Goal: Task Accomplishment & Management: Use online tool/utility

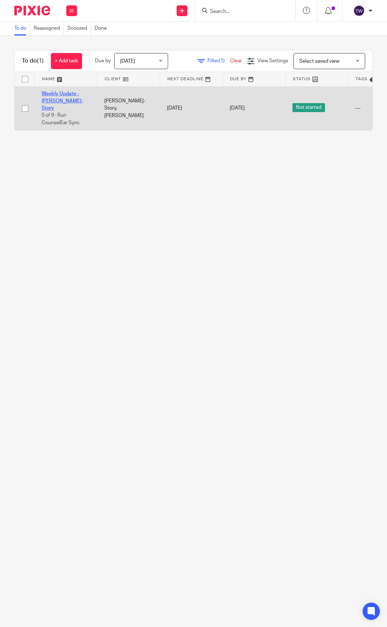
click at [49, 93] on link "Weekly Update - [PERSON_NAME]-Story" at bounding box center [63, 101] width 42 height 20
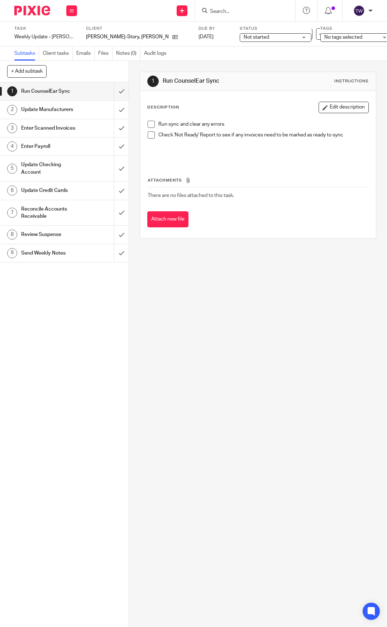
drag, startPoint x: 150, startPoint y: 123, endPoint x: 152, endPoint y: 129, distance: 6.3
click at [150, 123] on span at bounding box center [151, 124] width 7 height 7
click at [152, 134] on span at bounding box center [151, 134] width 7 height 7
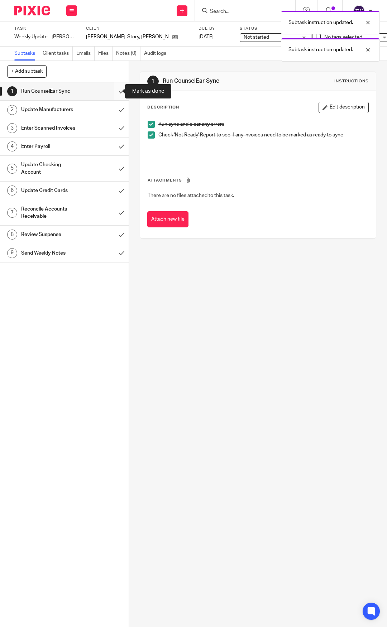
click at [115, 90] on input "submit" at bounding box center [64, 91] width 129 height 18
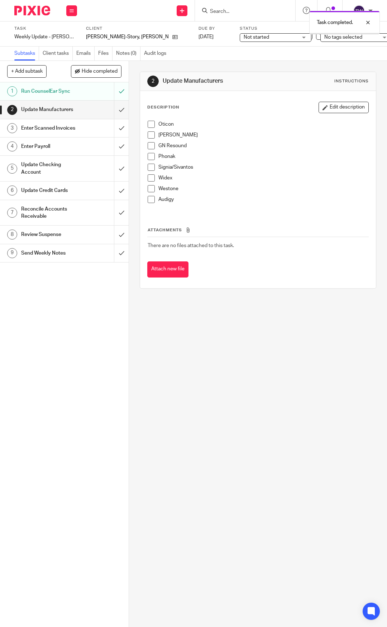
click at [149, 121] on span at bounding box center [151, 124] width 7 height 7
click at [153, 135] on li "[PERSON_NAME]" at bounding box center [258, 136] width 221 height 11
click at [151, 140] on li "[PERSON_NAME]" at bounding box center [258, 136] width 221 height 11
click at [149, 134] on span at bounding box center [151, 134] width 7 height 7
click at [148, 143] on span at bounding box center [151, 145] width 7 height 7
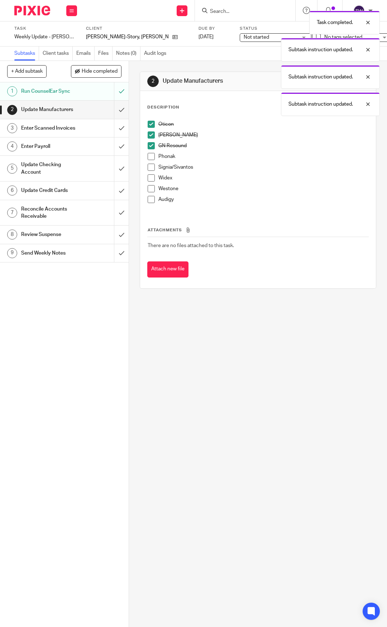
click at [148, 155] on span at bounding box center [151, 156] width 7 height 7
click at [148, 169] on span at bounding box center [151, 167] width 7 height 7
click at [150, 176] on span at bounding box center [151, 177] width 7 height 7
click at [149, 191] on span at bounding box center [151, 188] width 7 height 7
click at [149, 200] on span at bounding box center [151, 199] width 7 height 7
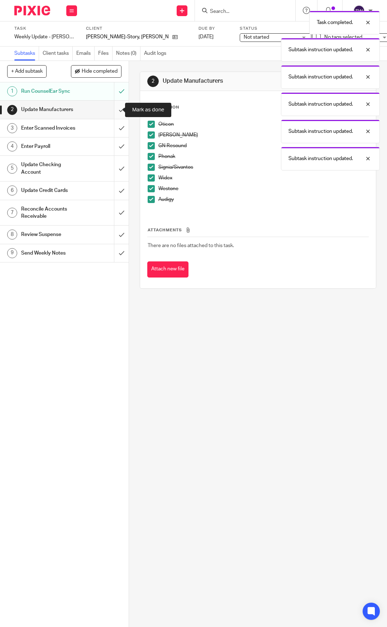
click at [112, 110] on input "submit" at bounding box center [64, 110] width 129 height 18
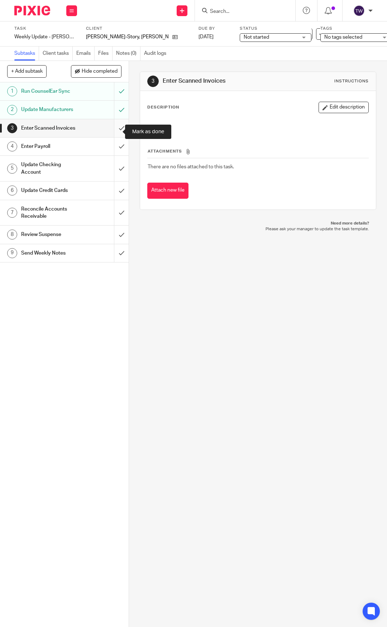
click at [120, 133] on input "submit" at bounding box center [64, 128] width 129 height 18
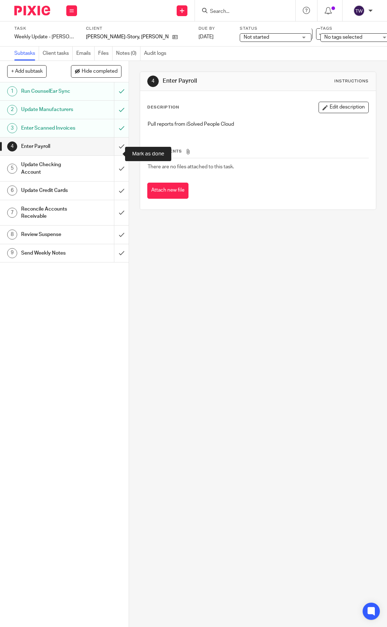
click at [117, 153] on input "submit" at bounding box center [64, 147] width 129 height 18
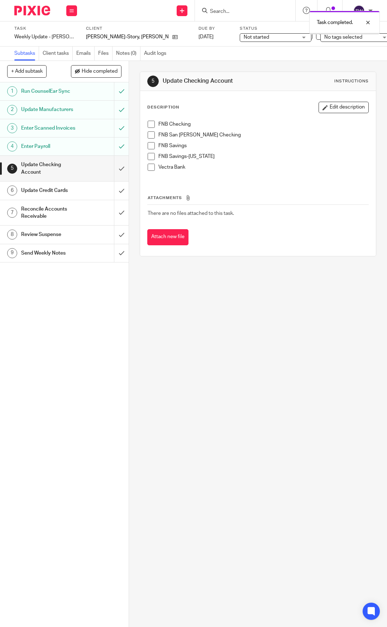
click at [56, 195] on h1 "Update Credit Cards" at bounding box center [49, 190] width 57 height 11
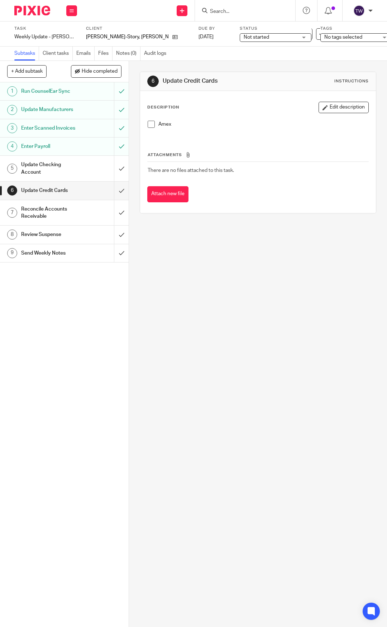
click at [150, 125] on span at bounding box center [151, 124] width 7 height 7
click at [114, 198] on input "submit" at bounding box center [64, 191] width 129 height 18
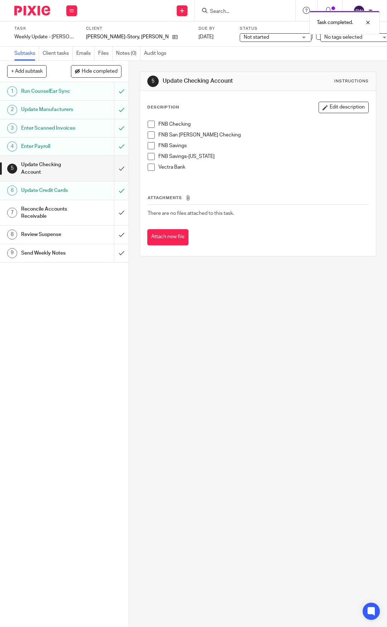
click at [45, 259] on h1 "Send Weekly Notes" at bounding box center [49, 253] width 57 height 11
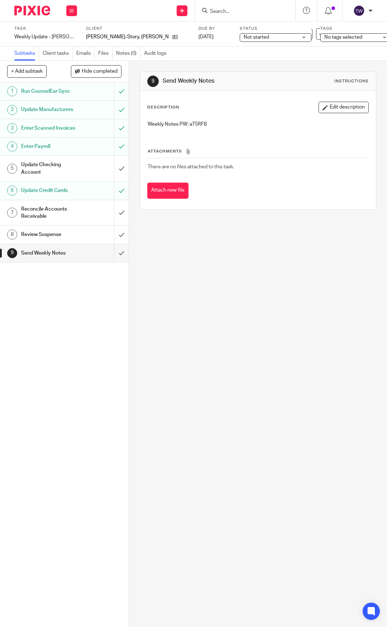
click at [200, 123] on p "Weekly Notes PW: aT5RF8" at bounding box center [258, 124] width 221 height 7
copy p "aT5RF8"
click at [64, 169] on h1 "Update Checking Account" at bounding box center [49, 168] width 57 height 18
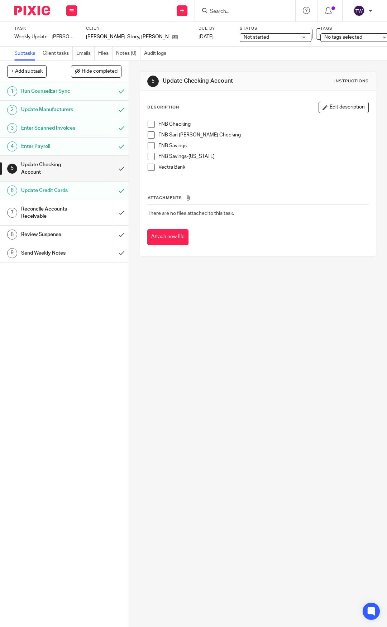
click at [152, 155] on span at bounding box center [151, 156] width 7 height 7
click at [152, 146] on span at bounding box center [151, 145] width 7 height 7
click at [151, 136] on span at bounding box center [151, 134] width 7 height 7
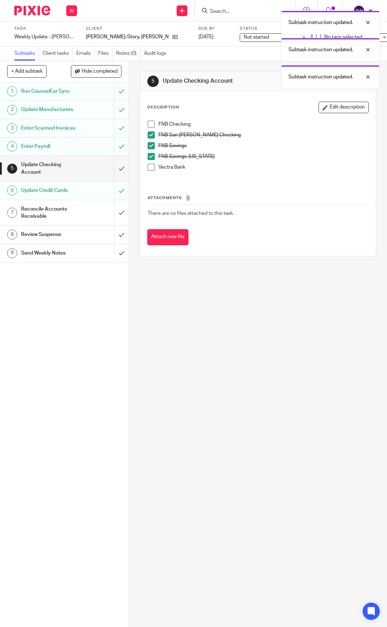
click at [150, 124] on span at bounding box center [151, 124] width 7 height 7
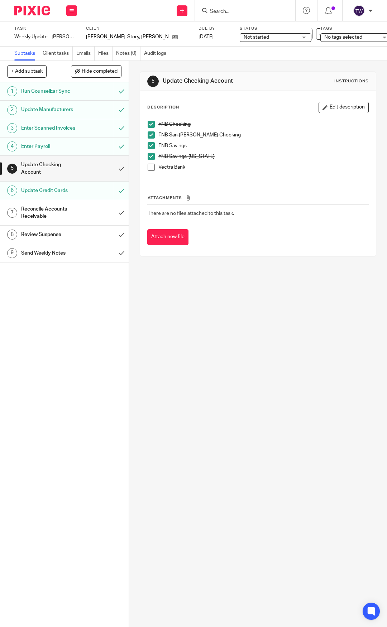
click at [151, 170] on span at bounding box center [151, 167] width 7 height 7
click at [115, 177] on input "submit" at bounding box center [64, 168] width 129 height 25
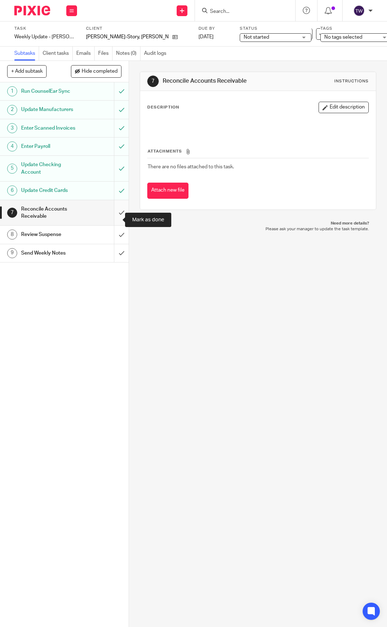
click at [115, 216] on input "submit" at bounding box center [64, 212] width 129 height 25
